Goal: Navigation & Orientation: Find specific page/section

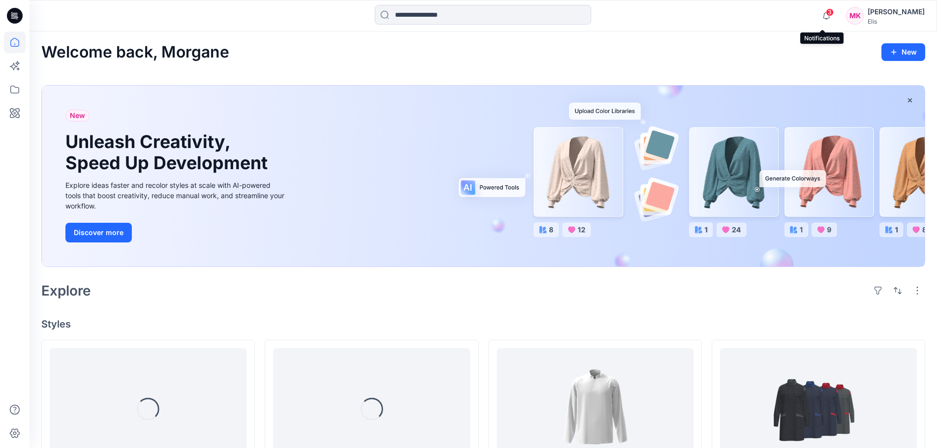
click at [826, 13] on span "3" at bounding box center [830, 12] width 8 height 8
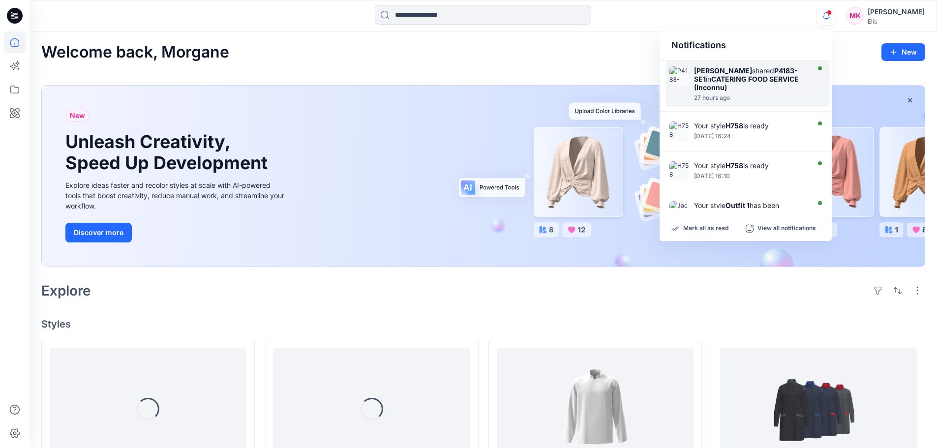
click at [765, 85] on div "[PERSON_NAME] shared P4183-SE1 in CATERING FOOD SERVICE (Inconnu)" at bounding box center [750, 78] width 113 height 25
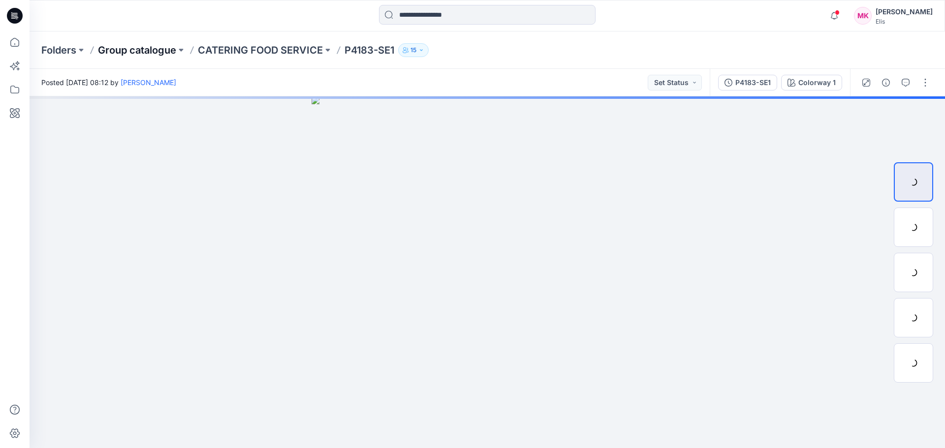
click at [149, 50] on p "Group catalogue" at bounding box center [137, 50] width 78 height 14
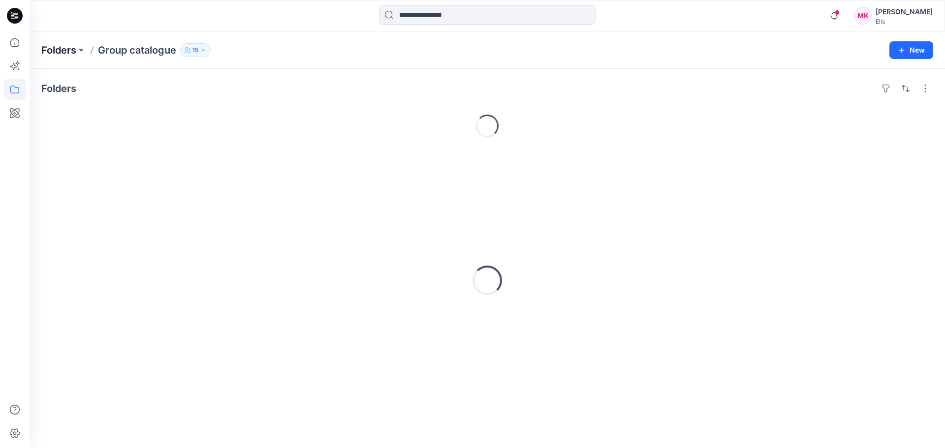
click at [61, 49] on p "Folders" at bounding box center [58, 50] width 35 height 14
